Goal: Task Accomplishment & Management: Manage account settings

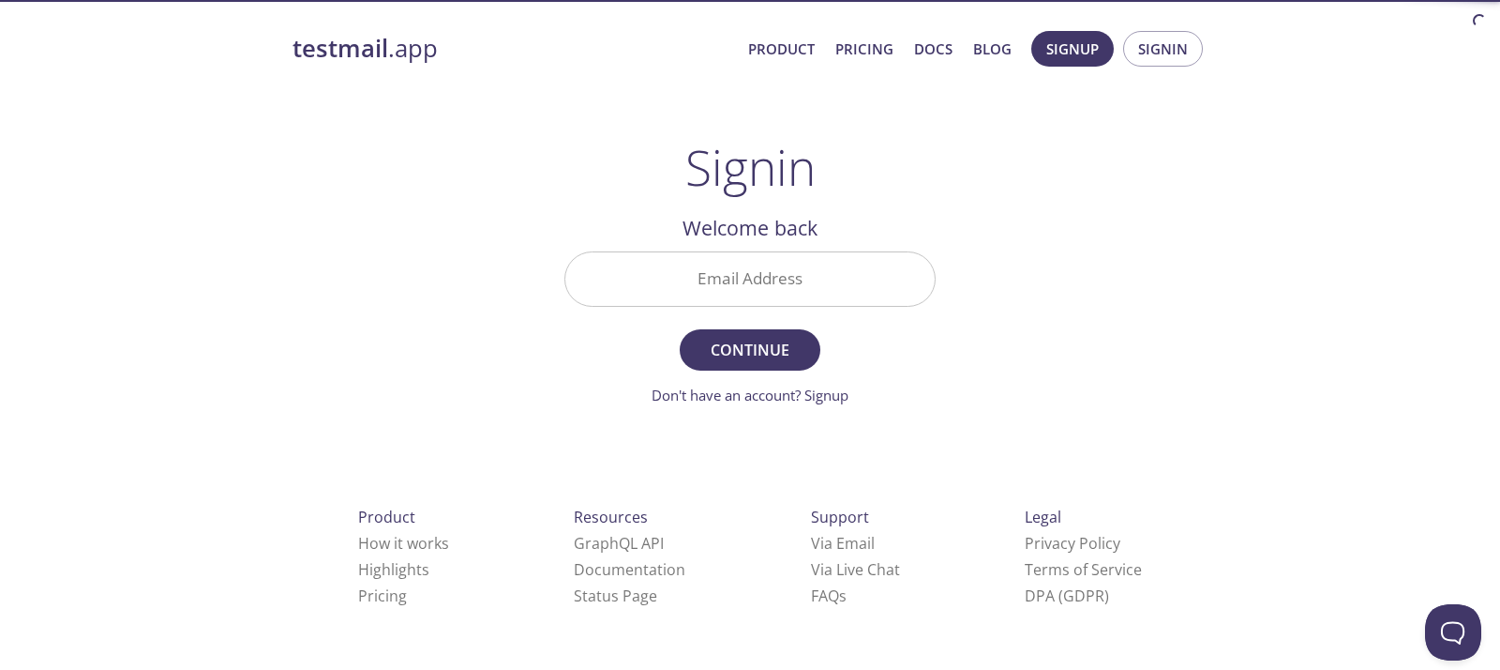
click at [806, 297] on input "Email Address" at bounding box center [749, 278] width 369 height 53
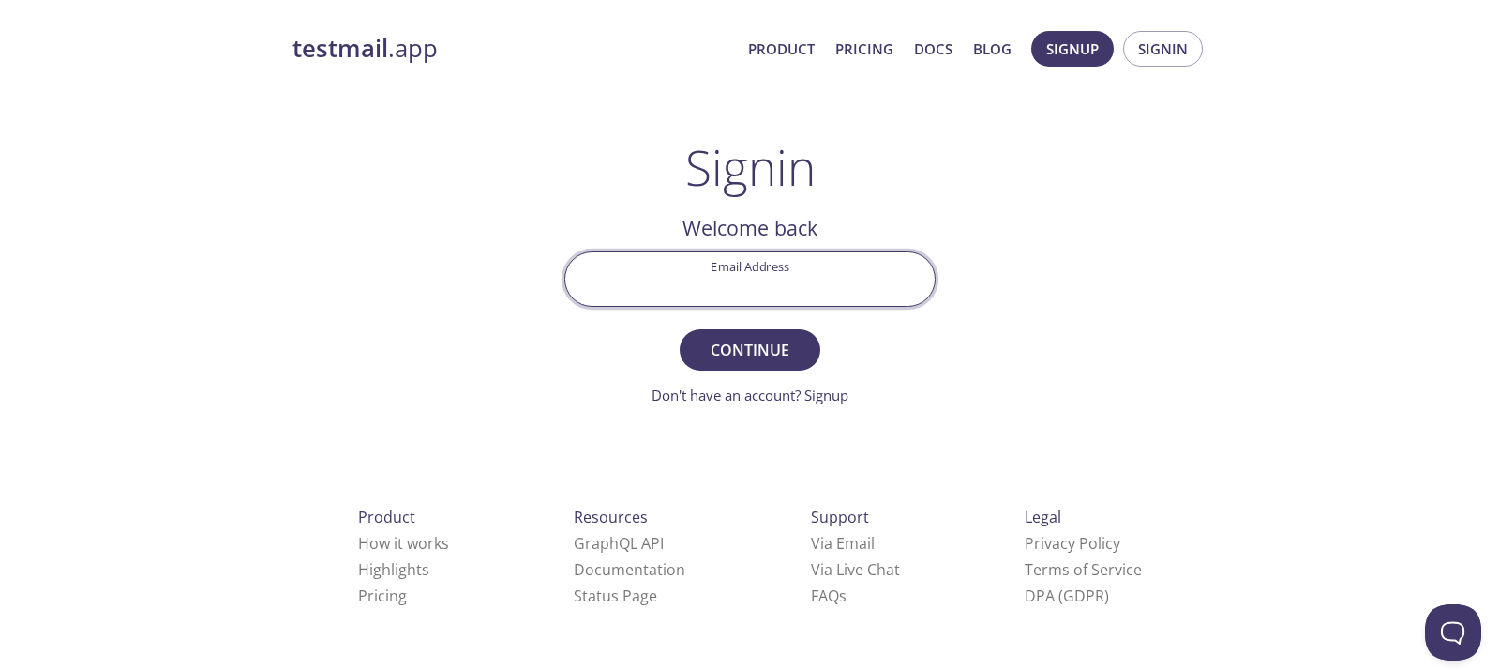
type input "[PERSON_NAME][EMAIL_ADDRESS][DOMAIN_NAME]"
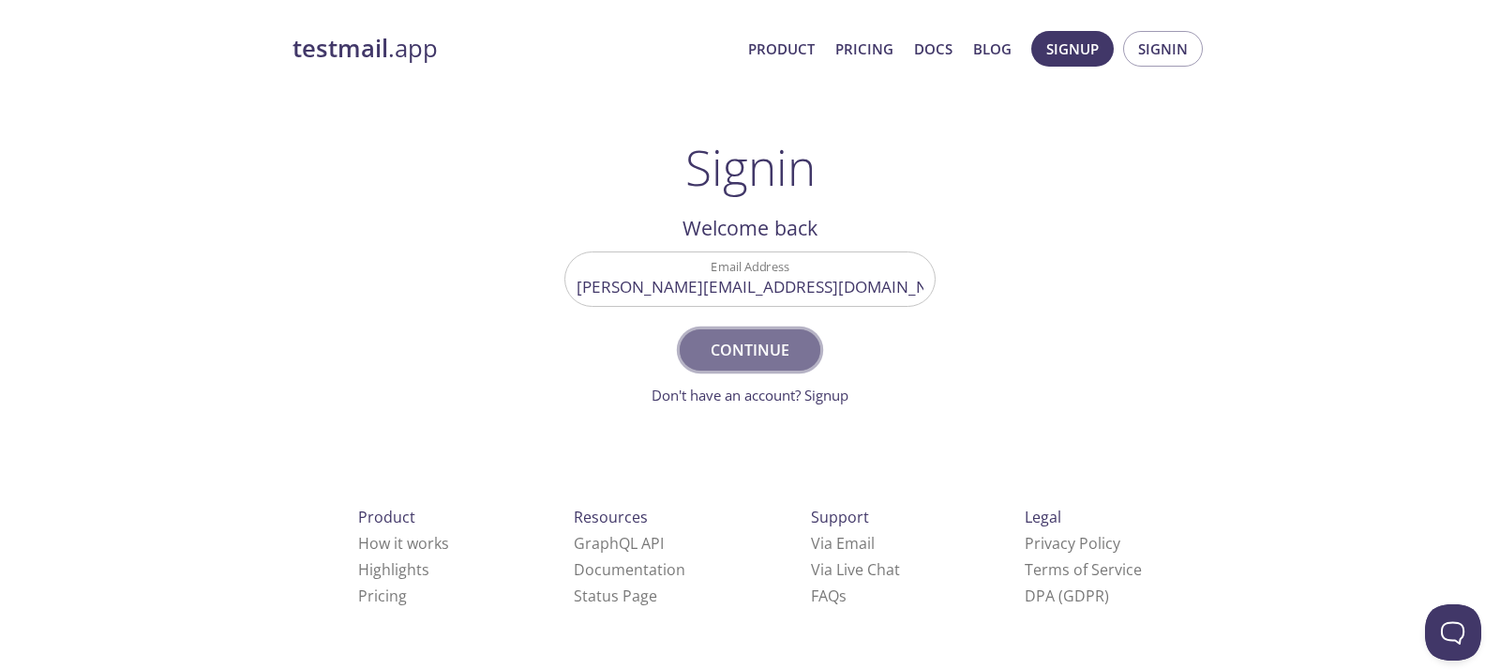
click at [791, 339] on span "Continue" at bounding box center [749, 350] width 99 height 26
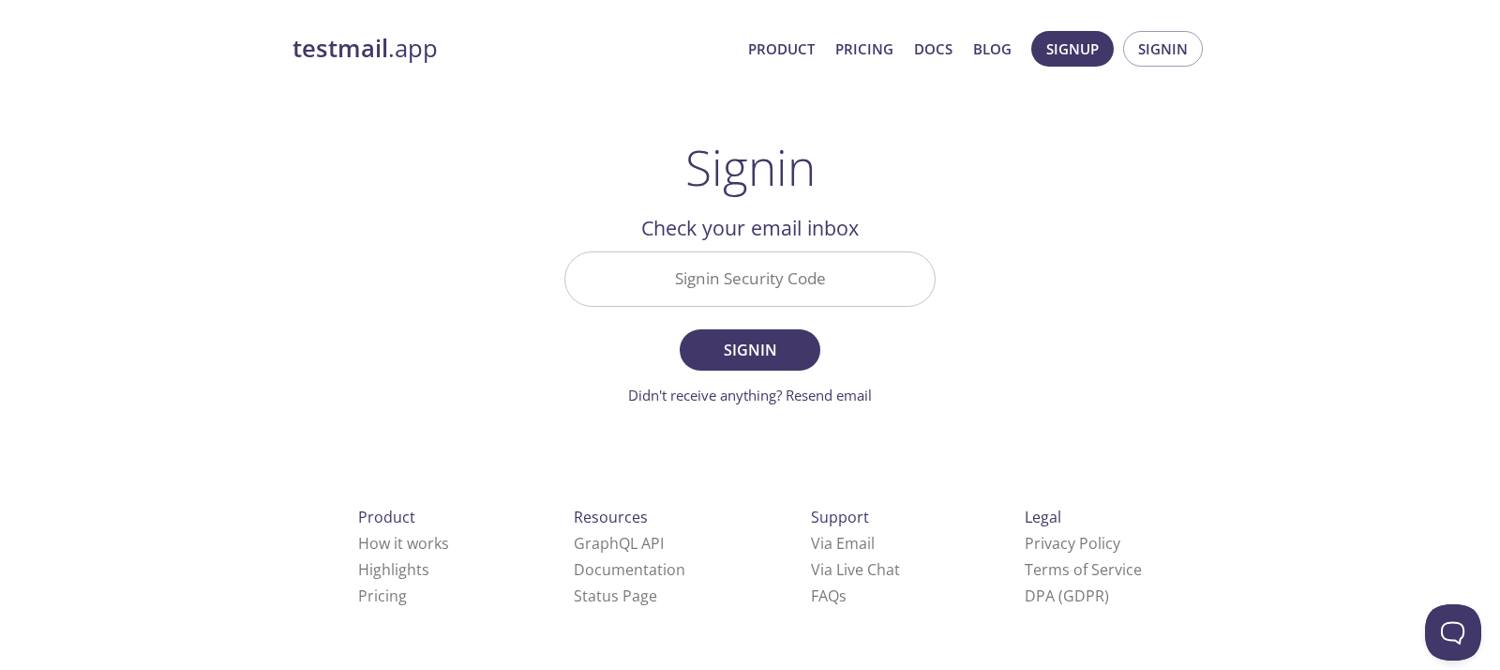
click at [663, 274] on input "Signin Security Code" at bounding box center [749, 278] width 369 height 53
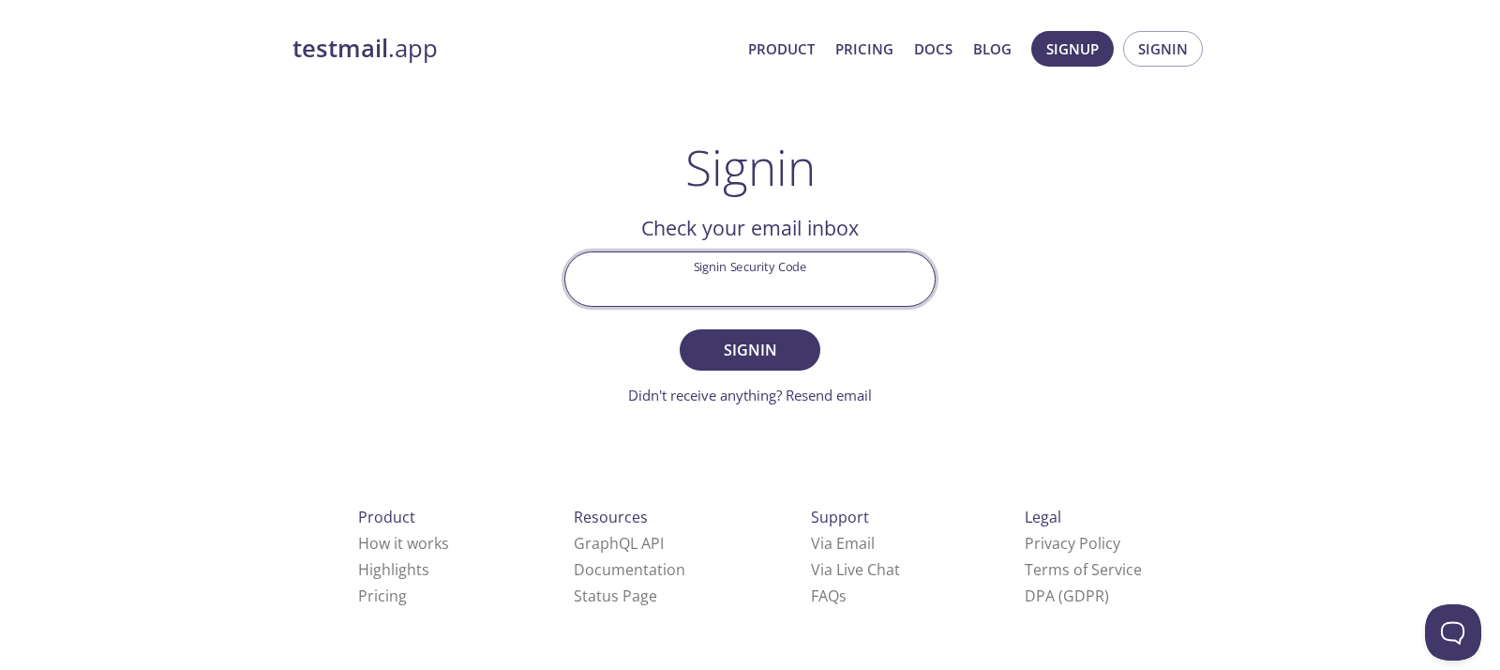
paste input "QKUBBB1"
type input "QKUBBB1"
click at [782, 339] on span "Signin" at bounding box center [749, 350] width 99 height 26
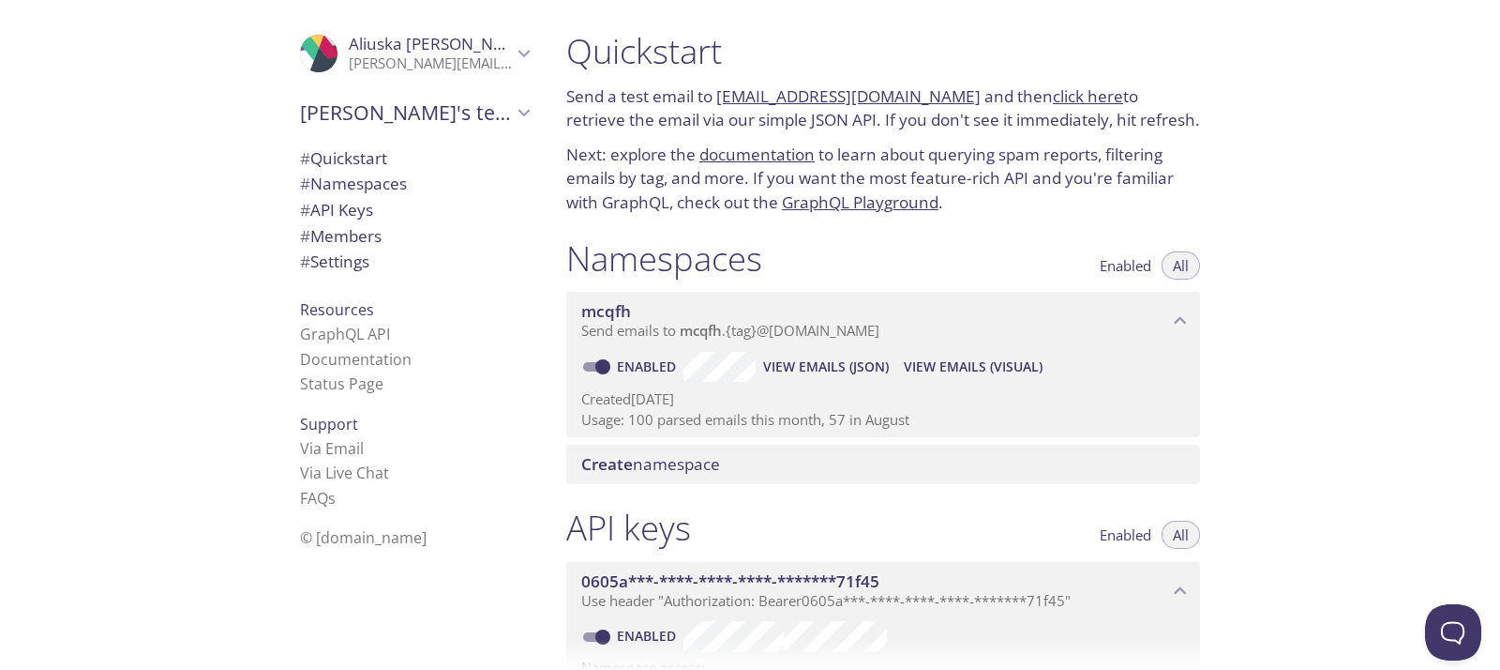
click at [1053, 96] on link "click here" at bounding box center [1088, 96] width 70 height 22
click at [957, 362] on span "View Emails (Visual)" at bounding box center [973, 366] width 139 height 23
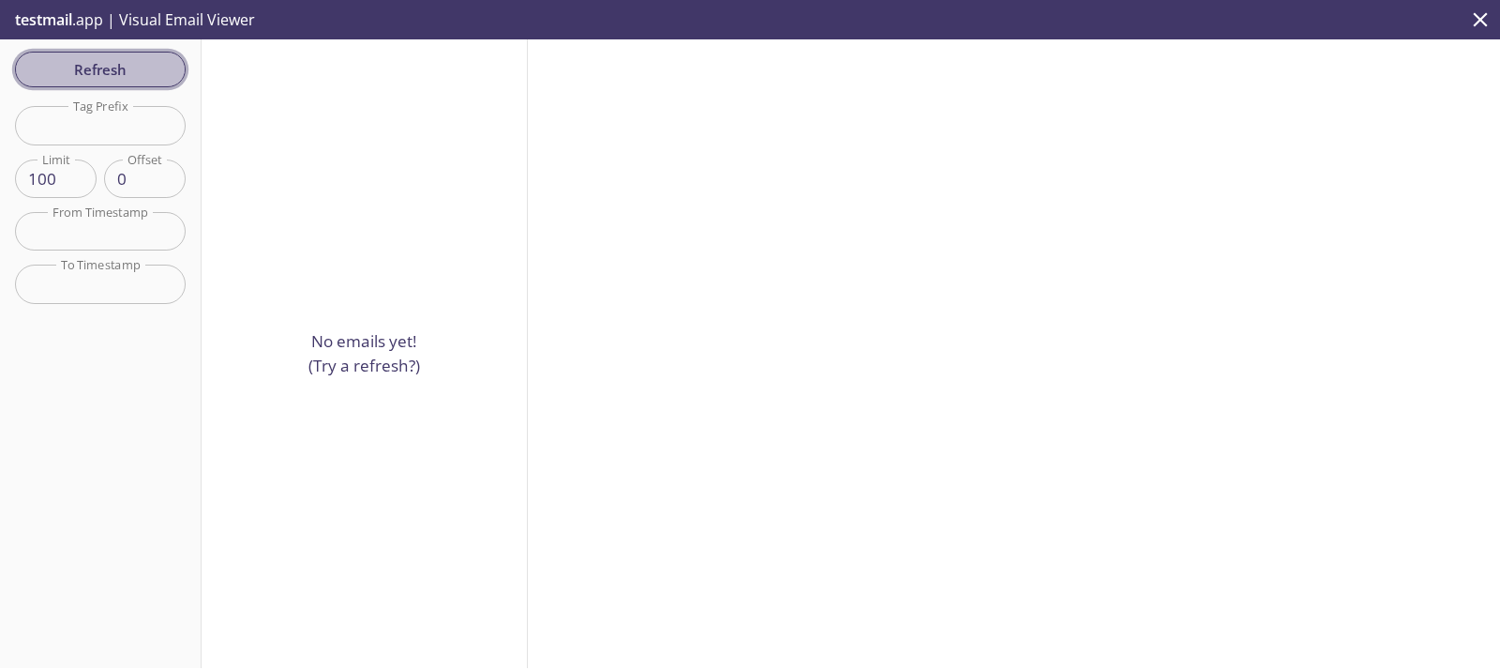
click at [112, 68] on span "Refresh" at bounding box center [100, 69] width 141 height 24
click at [112, 69] on span "Refresh" at bounding box center [100, 69] width 141 height 24
